Goal: Information Seeking & Learning: Learn about a topic

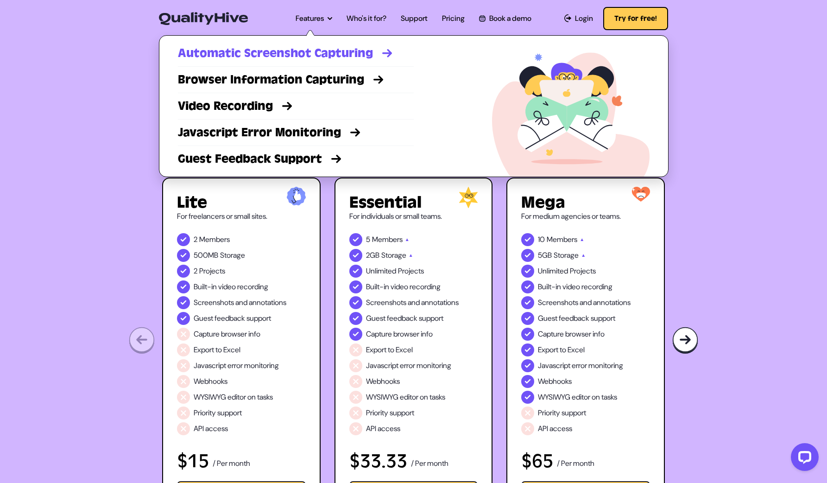
click at [293, 53] on link "Automatic Screenshot Capturing" at bounding box center [296, 53] width 236 height 17
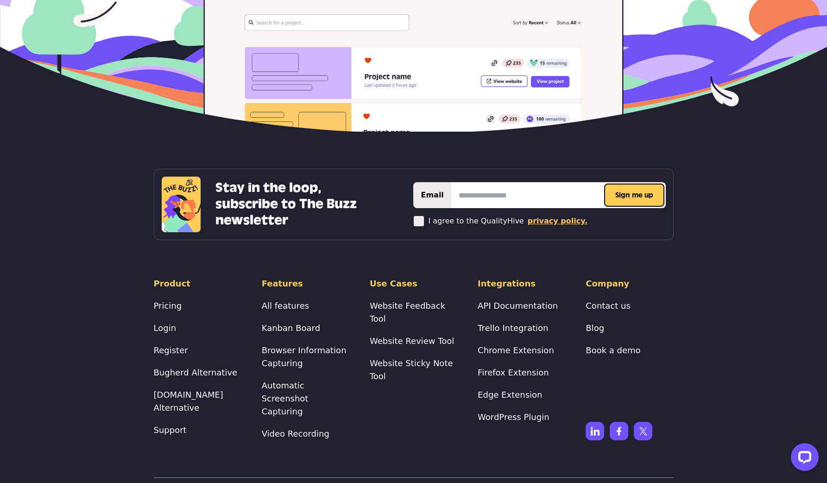
scroll to position [2296, 0]
